Goal: Transaction & Acquisition: Purchase product/service

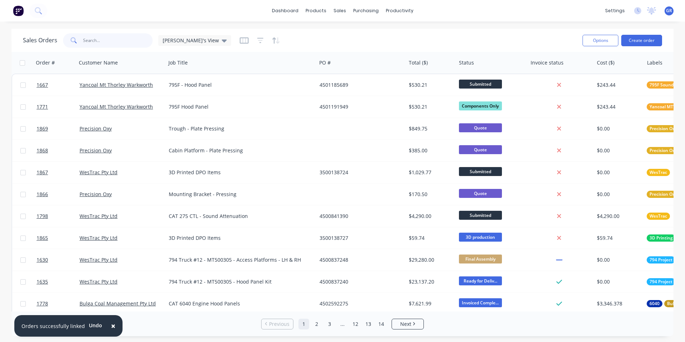
click at [86, 39] on input "text" at bounding box center [118, 40] width 70 height 14
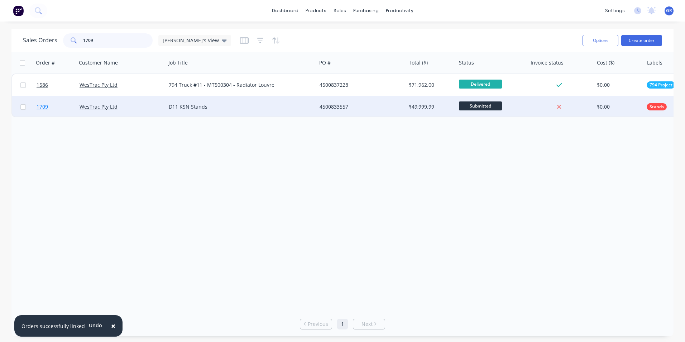
type input "1709"
click at [43, 107] on span "1709" at bounding box center [42, 106] width 11 height 7
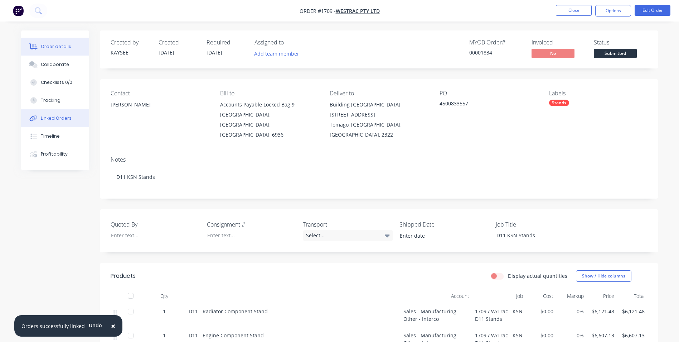
click at [54, 117] on div "Linked Orders" at bounding box center [56, 118] width 31 height 6
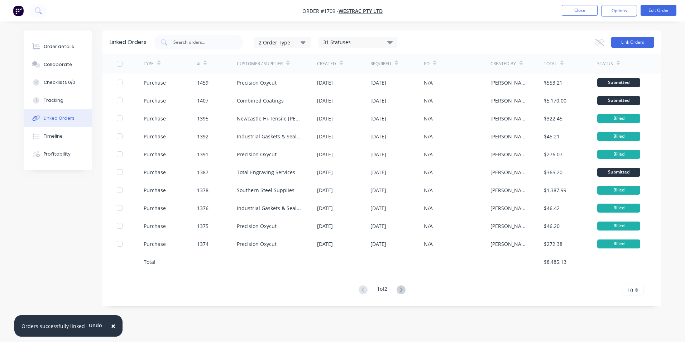
click at [633, 43] on button "Link Orders" at bounding box center [632, 42] width 43 height 11
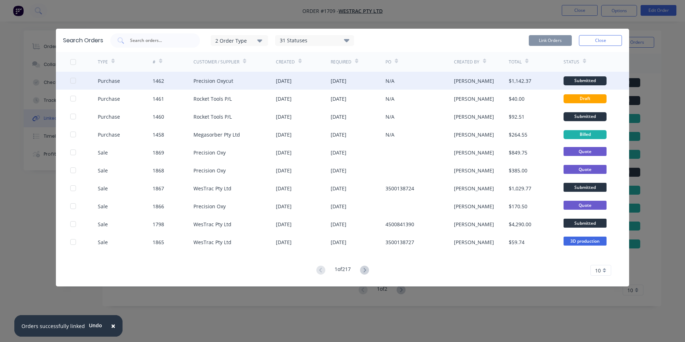
click at [72, 80] on div at bounding box center [73, 80] width 14 height 14
click at [555, 42] on button "Link Orders" at bounding box center [549, 40] width 43 height 11
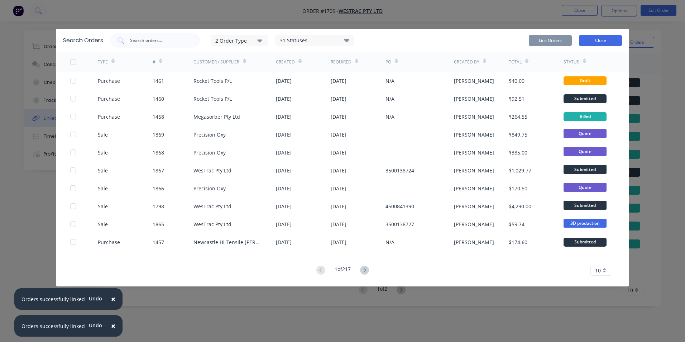
click at [606, 41] on button "Close" at bounding box center [600, 40] width 43 height 11
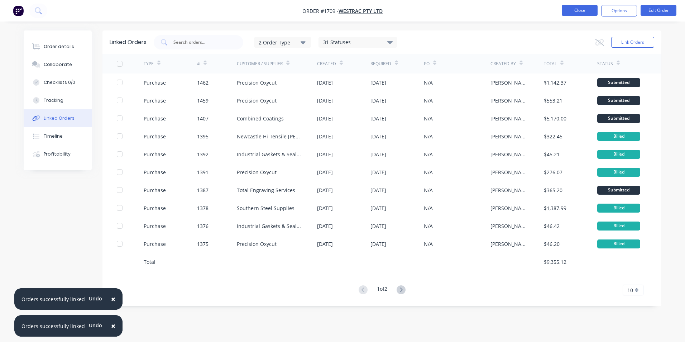
click at [581, 10] on button "Close" at bounding box center [579, 10] width 36 height 11
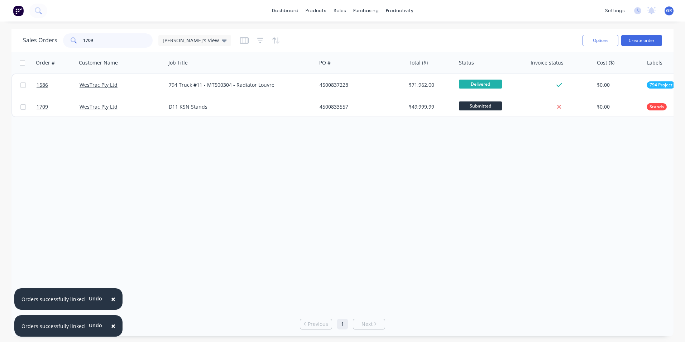
drag, startPoint x: 98, startPoint y: 42, endPoint x: 77, endPoint y: 41, distance: 21.5
click at [77, 41] on div "1709" at bounding box center [108, 40] width 90 height 14
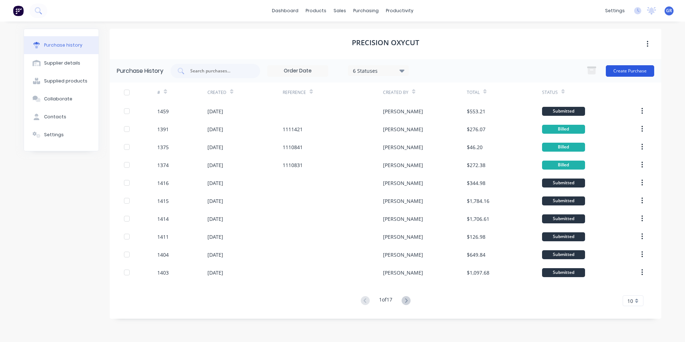
click at [614, 68] on button "Create Purchase" at bounding box center [629, 70] width 48 height 11
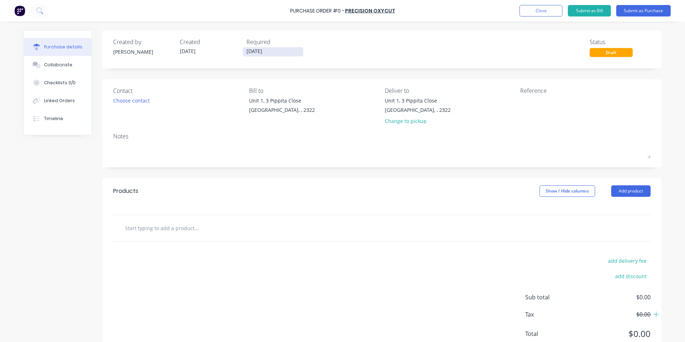
click at [253, 53] on input "[DATE]" at bounding box center [273, 51] width 60 height 9
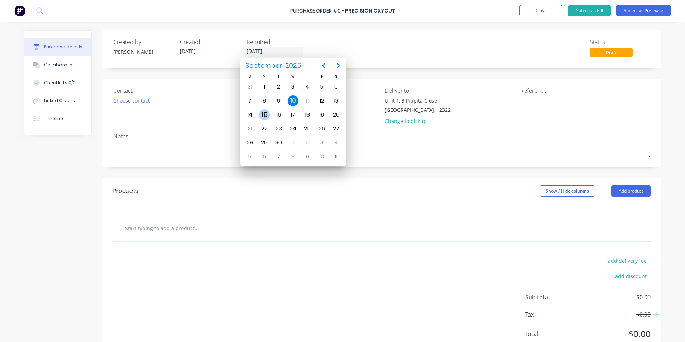
click at [267, 115] on div "15" at bounding box center [264, 114] width 11 height 11
type input "[DATE]"
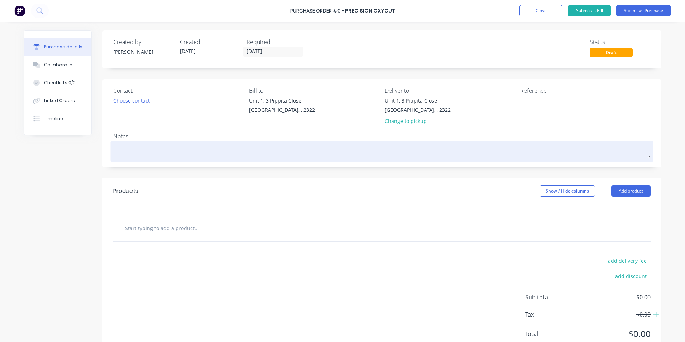
click at [130, 155] on textarea at bounding box center [381, 150] width 537 height 16
type textarea "x"
type textarea "J"
type textarea "x"
type textarea "JN"
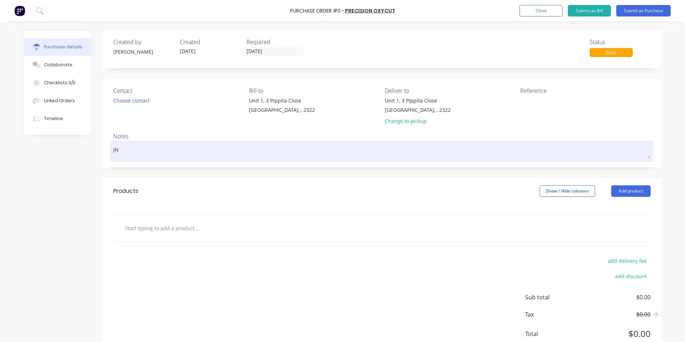
type textarea "x"
type textarea "JN1"
type textarea "x"
type textarea "JN17"
type textarea "x"
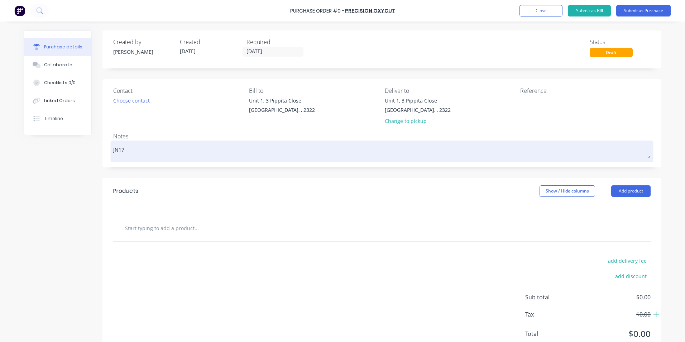
type textarea "JN170"
type textarea "x"
type textarea "JN1709"
type textarea "x"
type textarea "JN1709"
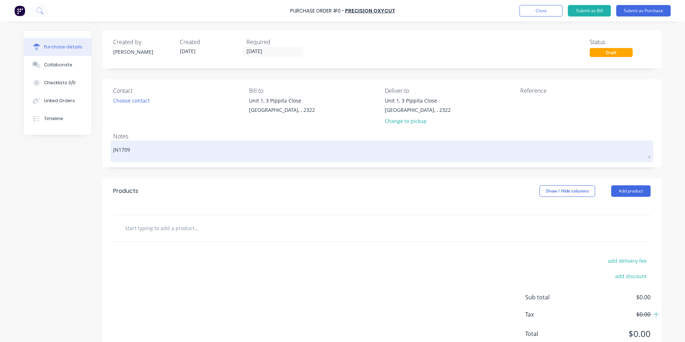
type textarea "x"
type textarea "JN1709 -"
type textarea "x"
type textarea "JN1709 -"
type textarea "x"
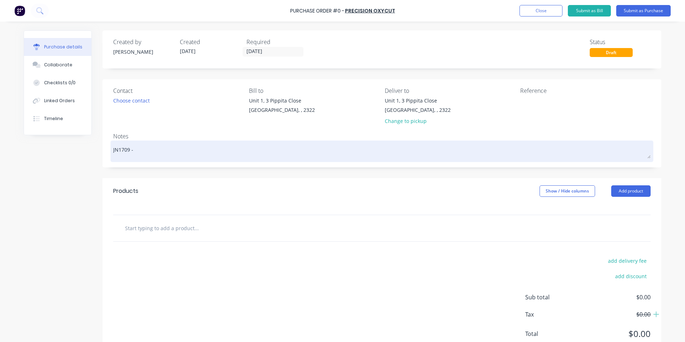
type textarea "JN1709 - D"
type textarea "x"
type textarea "JN1709 - D1"
type textarea "x"
type textarea "JN1709 - D11"
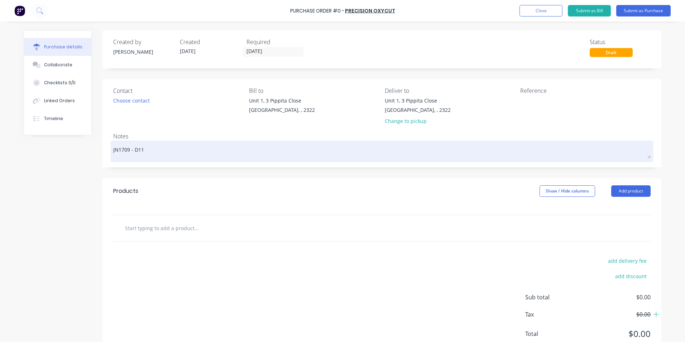
type textarea "x"
type textarea "JN1709 - D11"
type textarea "x"
type textarea "JN1709 - D11 K"
type textarea "x"
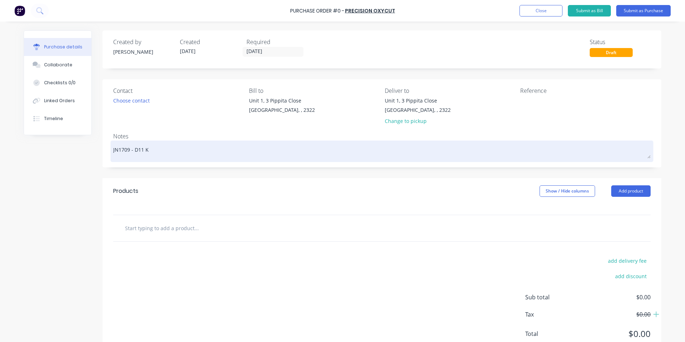
type textarea "JN1709 - D11 KS"
type textarea "x"
type textarea "JN1709 - D11 KSN"
type textarea "x"
type textarea "JN1709 - D11 KSN"
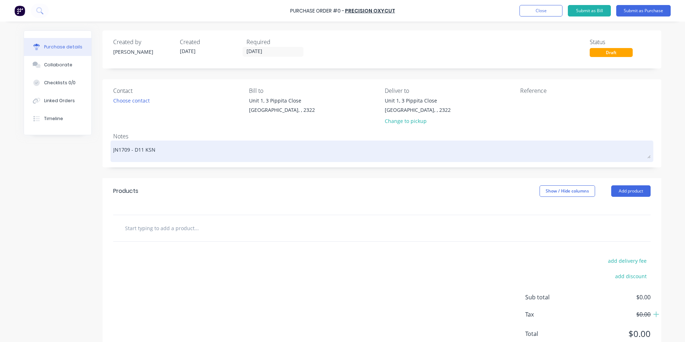
type textarea "x"
type textarea "JN1709 - D11 KSN N"
type textarea "x"
type textarea "JN1709 - D11 KSN No"
type textarea "x"
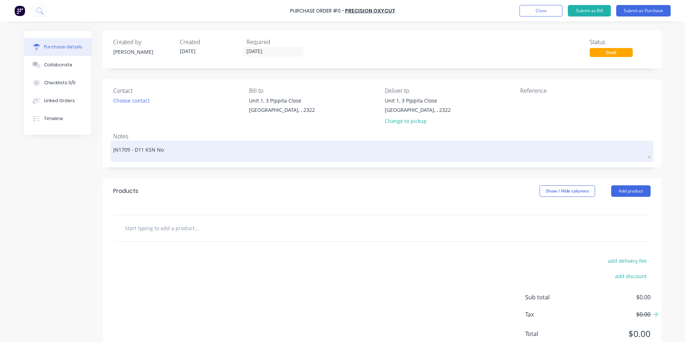
type textarea "JN1709 - D11 KSN Nos"
type textarea "x"
type textarea "JN1709 - D11 KSN Nose"
type textarea "x"
type textarea "JN1709 - D11 KSN Nose"
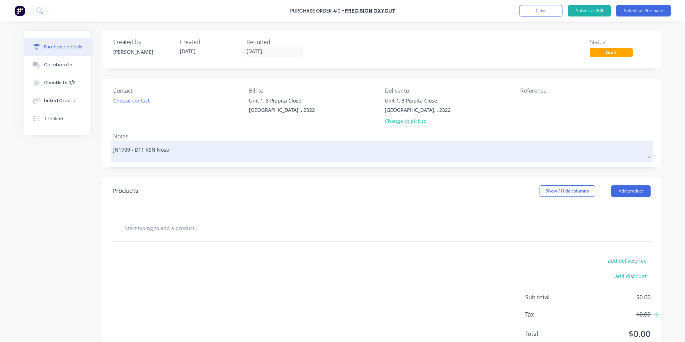
type textarea "x"
type textarea "JN1709 - D11 KSN Nose C"
type textarea "x"
type textarea "JN1709 - D11 KSN Nose Co"
type textarea "x"
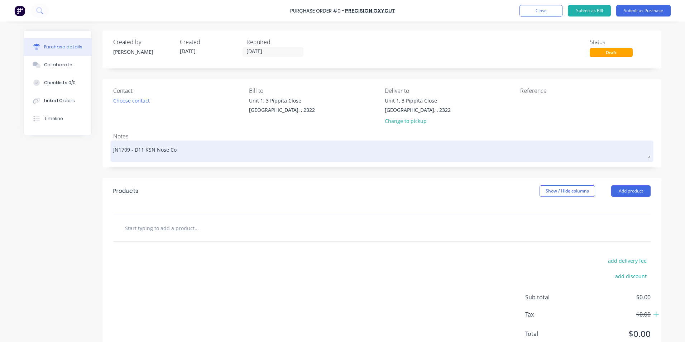
type textarea "JN1709 - D11 KSN Nose Con"
type textarea "x"
type textarea "JN1709 - D11 KSN Nose Cone"
type textarea "x"
type textarea "JN1709 - D11 KSN Nose Cone"
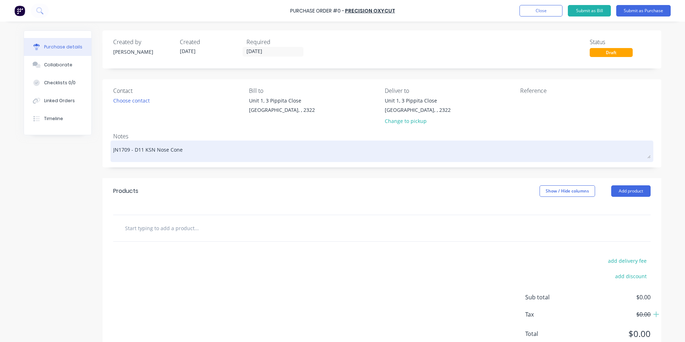
type textarea "x"
type textarea "JN1709 - D11 KSN Nose Cone S"
type textarea "x"
type textarea "JN1709 - D11 KSN Nose Cone St"
type textarea "x"
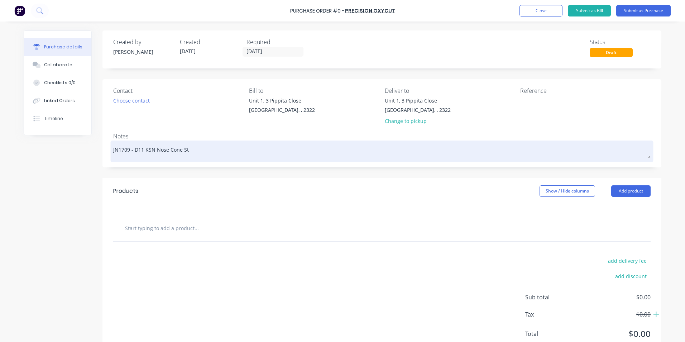
type textarea "JN1709 - D11 KSN Nose Cone Sta"
type textarea "x"
type textarea "JN1709 - D11 KSN Nose [PERSON_NAME]"
type textarea "x"
type textarea "JN1709 - D11 KSN Nose Cone Stand"
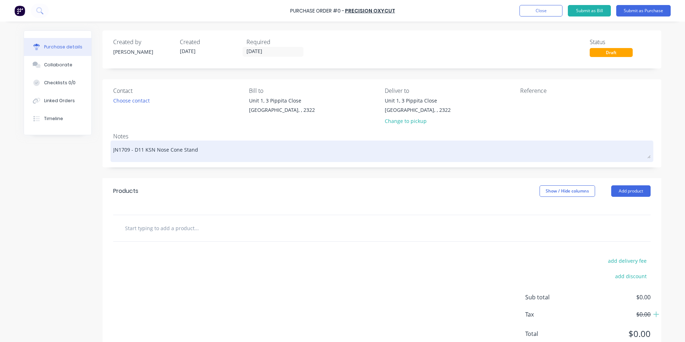
type textarea "x"
type textarea "JN1709 - D11 KSN Nose Cone Stand"
type textarea "x"
type textarea "JN1709 - D11 KSN Nose Cone Stand -"
type textarea "x"
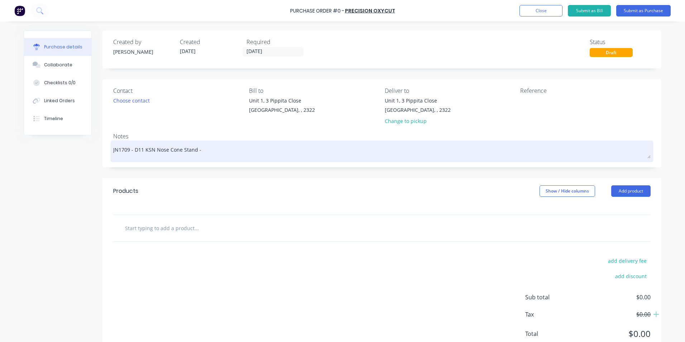
type textarea "JN1709 - D11 KSN Nose Cone Stand -"
type textarea "x"
type textarea "JN1709 - D11 KSN Nose Cone Stand - P"
type textarea "x"
type textarea "JN1709 - D11 KSN Nose Cone Stand - Pl"
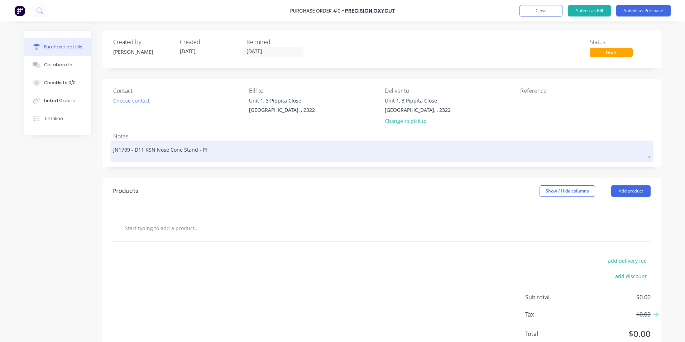
type textarea "x"
type textarea "JN1709 - D11 KSN Nose Cone Stand - Pla"
type textarea "x"
type textarea "JN1709 - D11 KSN Nose Cone Stand - Plat"
type textarea "x"
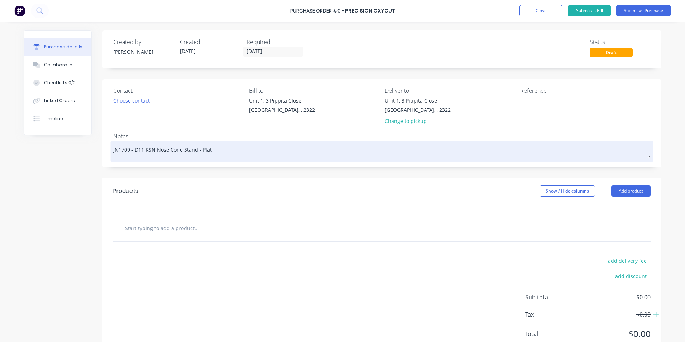
type textarea "JN1709 - D11 KSN Nose Cone Stand - Plate"
type textarea "x"
type textarea "JN1709 - D11 KSN Nose Cone Stand - Platew"
type textarea "x"
type textarea "JN1709 - D11 KSN Nose Cone Stand - Platewo"
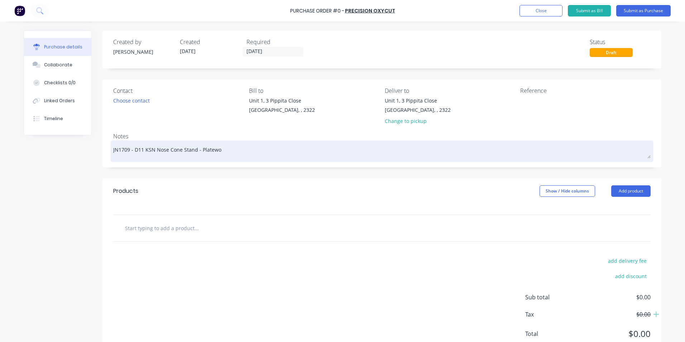
type textarea "x"
type textarea "JN1709 - D11 KSN Nose Cone Stand - Platewor"
type textarea "x"
type textarea "JN1709 - D11 KSN Nose Cone Stand - Platework"
drag, startPoint x: 227, startPoint y: 149, endPoint x: 132, endPoint y: 149, distance: 94.9
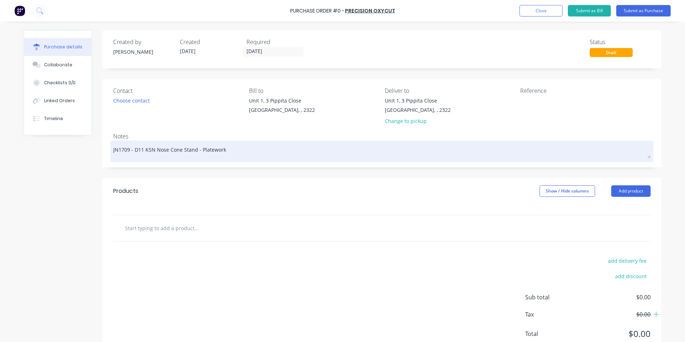
click at [132, 149] on textarea "JN1709 - D11 KSN Nose Cone Stand - Platework" at bounding box center [381, 150] width 537 height 16
type textarea "x"
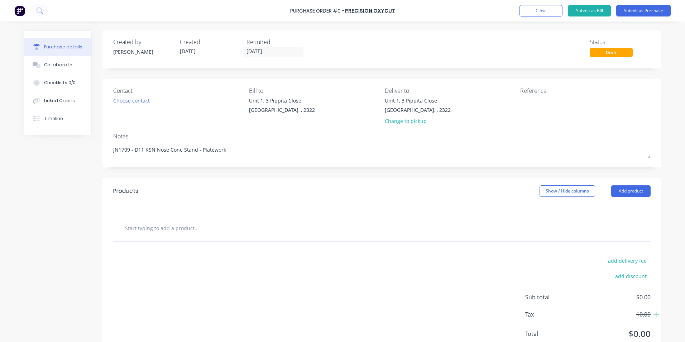
type textarea "JN1709 - D11 KSN Nose Cone Stand - Platework"
type textarea "x"
type textarea "JN1709 - D11 KSN Nose Cone Stand - Platework"
click at [158, 228] on input "text" at bounding box center [196, 228] width 143 height 14
type textarea "x"
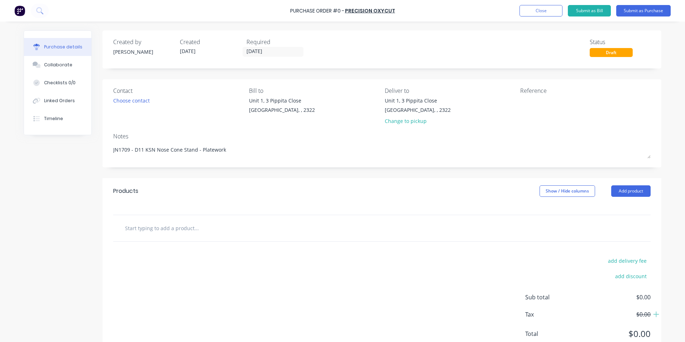
type input "S"
type textarea "x"
type input "Su"
type textarea "x"
type input "Sup"
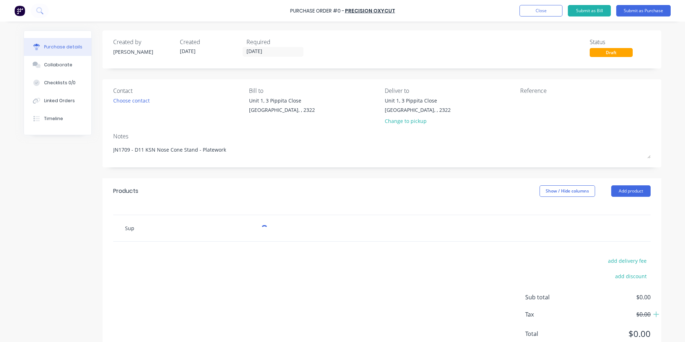
type textarea "x"
type input "Supp"
type textarea "x"
type input "Suppl"
type textarea "x"
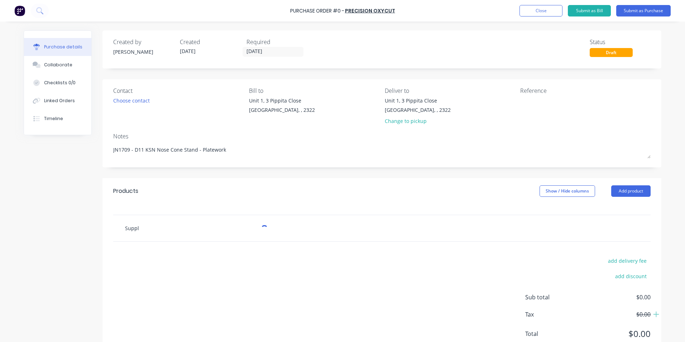
type input "Supply"
type textarea "x"
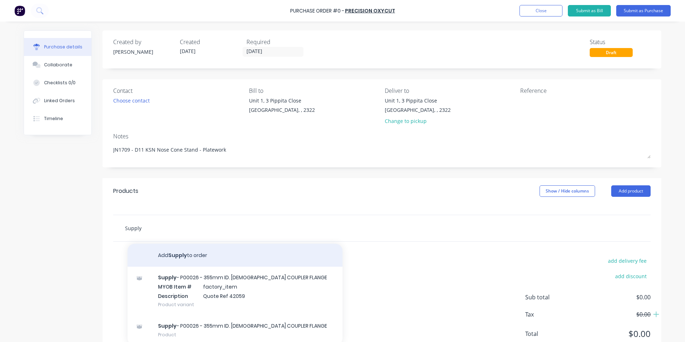
type input "Supply"
click at [183, 253] on button "Add Supply to order" at bounding box center [234, 254] width 215 height 23
type textarea "x"
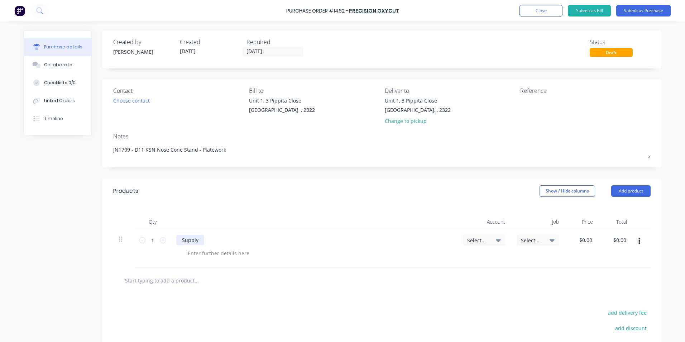
type textarea "x"
click at [197, 237] on div "Supply" at bounding box center [190, 240] width 28 height 10
click at [319, 238] on div "Supply - D11 KSN Nose Cone Stand - Platework as per quote" at bounding box center [254, 240] width 156 height 10
click at [484, 240] on span "Select..." at bounding box center [477, 240] width 21 height 8
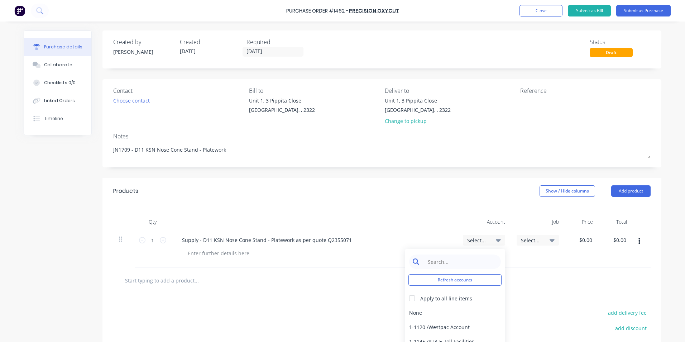
type textarea "x"
click at [451, 260] on input at bounding box center [460, 261] width 73 height 14
type input "1-14"
click at [431, 313] on div "1-1400 / Work in Progress - Materials" at bounding box center [455, 312] width 100 height 14
click at [526, 238] on span "Select..." at bounding box center [531, 240] width 21 height 8
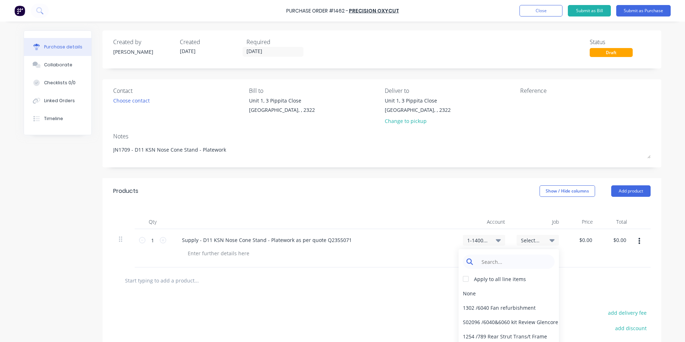
type textarea "x"
click at [487, 261] on input at bounding box center [513, 261] width 73 height 14
type input "1709"
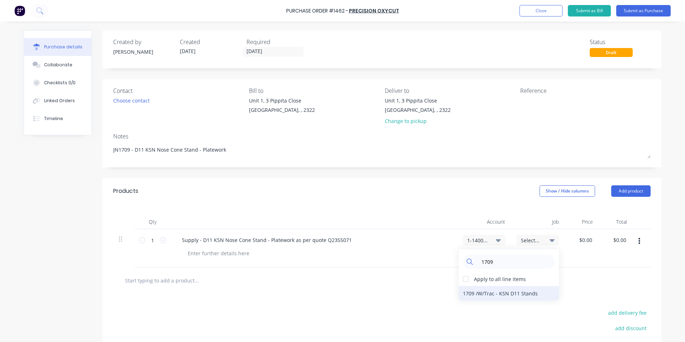
click at [505, 294] on div "1709 / W/Trac - KSN D11 Stands" at bounding box center [508, 293] width 100 height 14
type textarea "x"
type input "0.00"
click at [584, 242] on input "0.00" at bounding box center [585, 240] width 16 height 10
type textarea "x"
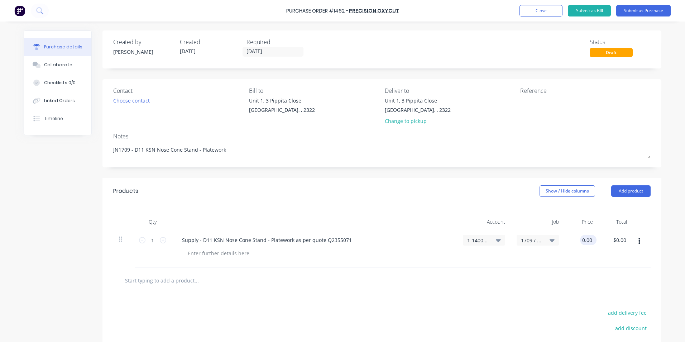
click at [584, 242] on input "0.00" at bounding box center [587, 240] width 14 height 10
type input "1038.52"
type textarea "x"
type input "$1,038.52"
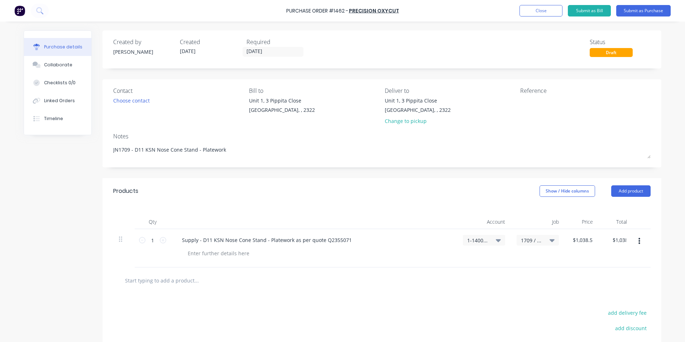
click at [557, 255] on div "1709 / W/Trac - KSN D11 Stands" at bounding box center [538, 248] width 54 height 38
click at [649, 7] on button "Submit as Purchase" at bounding box center [643, 10] width 54 height 11
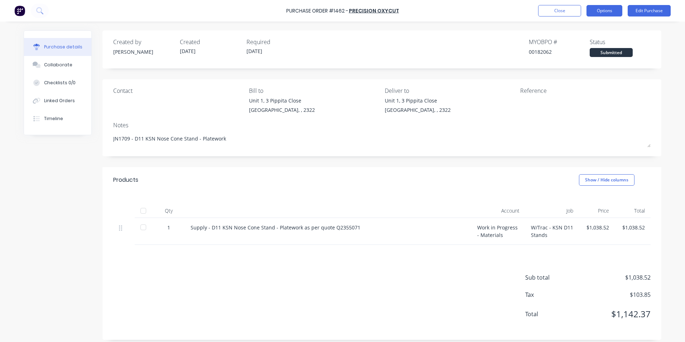
click at [604, 13] on button "Options" at bounding box center [604, 10] width 36 height 11
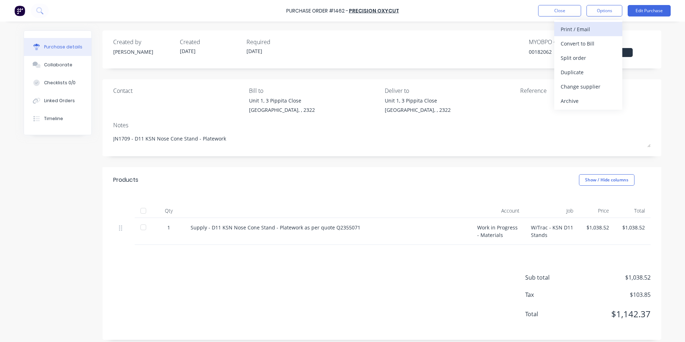
click at [584, 28] on div "Print / Email" at bounding box center [587, 29] width 55 height 10
click at [573, 45] on div "With pricing" at bounding box center [587, 43] width 55 height 10
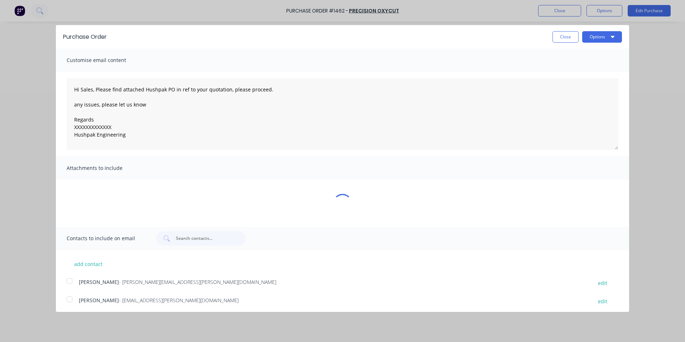
type textarea "x"
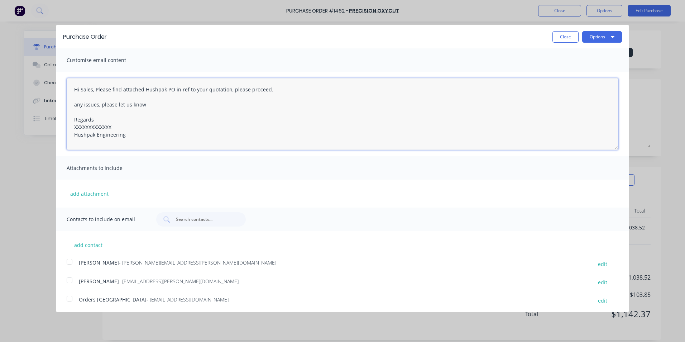
drag, startPoint x: 116, startPoint y: 126, endPoint x: 61, endPoint y: 126, distance: 55.9
click at [61, 126] on div "Hi Sales, Please find attached Hushpak PO in ref to your quotation, please proc…" at bounding box center [342, 114] width 573 height 84
type textarea "Hi Sales, Please find attached Hushpak PO in ref to your quotation, please proc…"
click at [93, 191] on button "add attachment" at bounding box center [89, 193] width 45 height 11
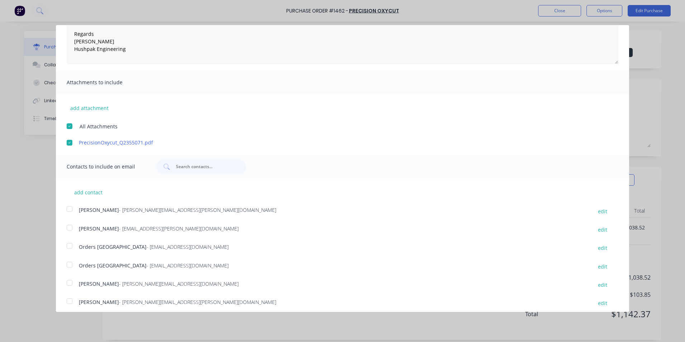
scroll to position [90, 0]
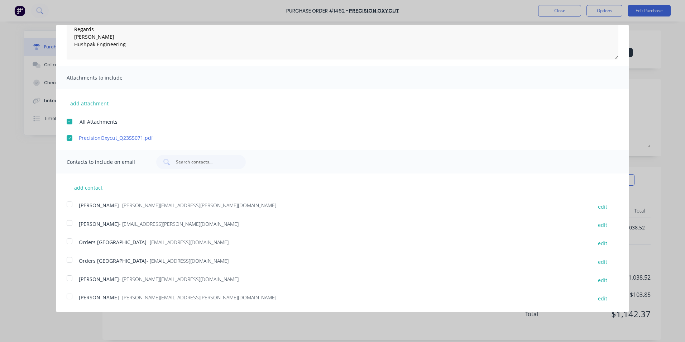
click at [71, 204] on div at bounding box center [69, 204] width 14 height 14
click at [70, 240] on div at bounding box center [69, 241] width 14 height 14
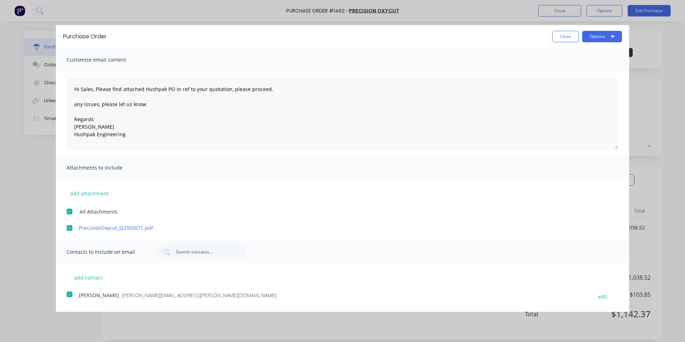
scroll to position [0, 0]
click at [597, 37] on button "Options" at bounding box center [602, 36] width 40 height 11
click at [561, 69] on div "Email" at bounding box center [587, 69] width 55 height 10
type textarea "x"
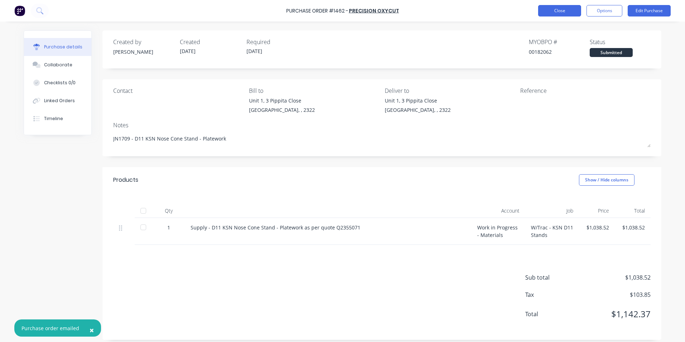
click at [558, 11] on button "Close" at bounding box center [559, 10] width 43 height 11
